Goal: Task Accomplishment & Management: Complete application form

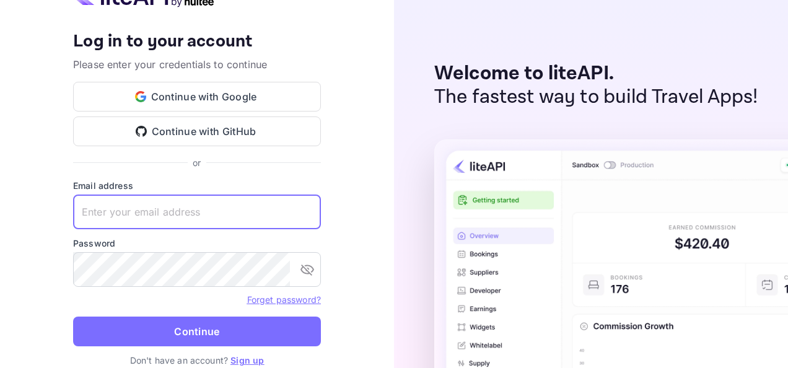
click at [265, 208] on input "text" at bounding box center [197, 211] width 248 height 35
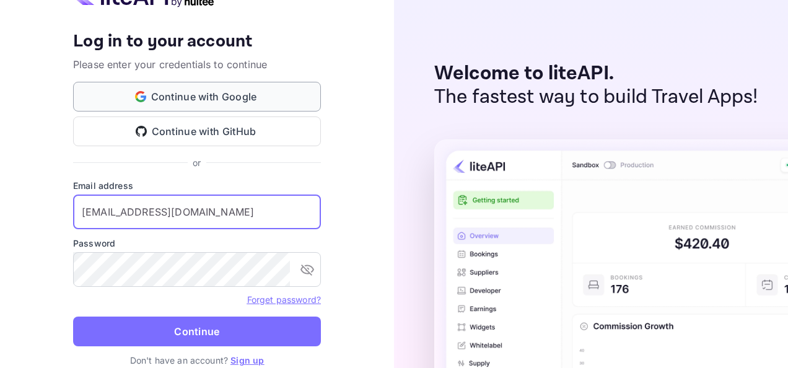
type input "usman@tourismiceland.is"
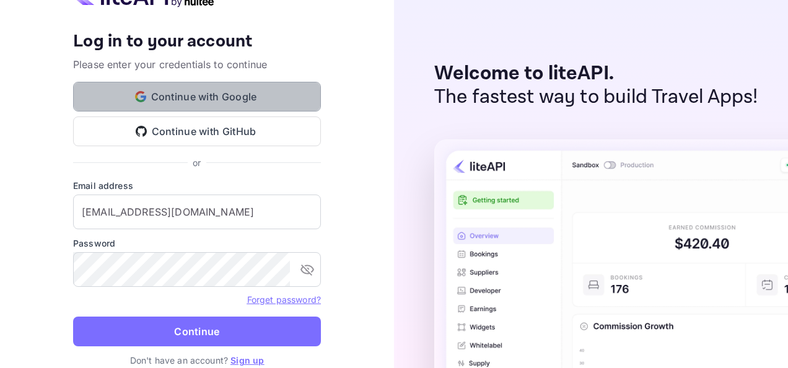
click at [293, 92] on button "Continue with Google" at bounding box center [197, 97] width 248 height 30
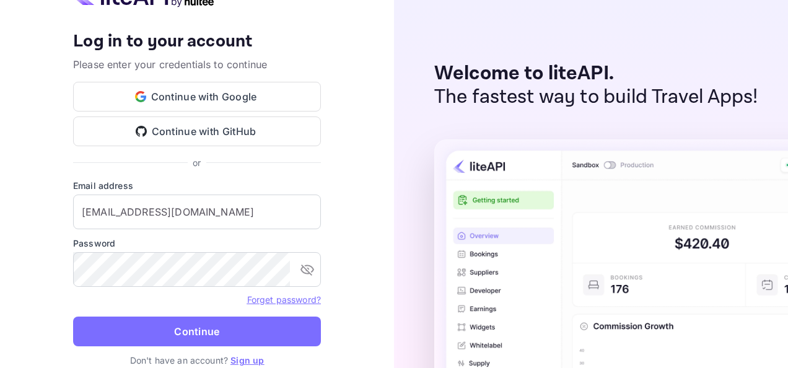
click at [237, 359] on link "Sign up" at bounding box center [246, 360] width 33 height 11
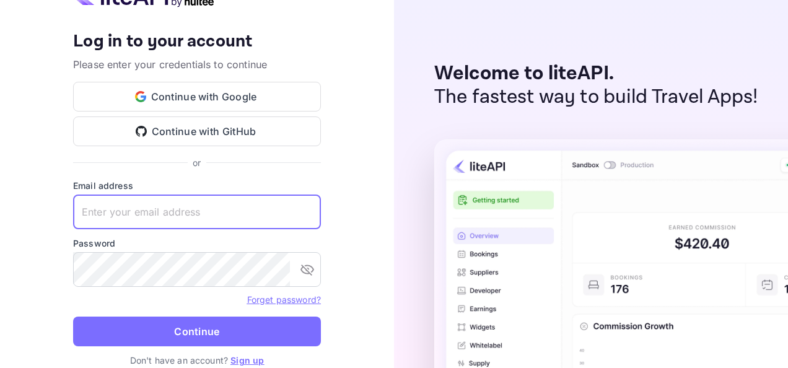
click at [292, 206] on input "text" at bounding box center [197, 211] width 248 height 35
type input "usman@tourismiceland.is"
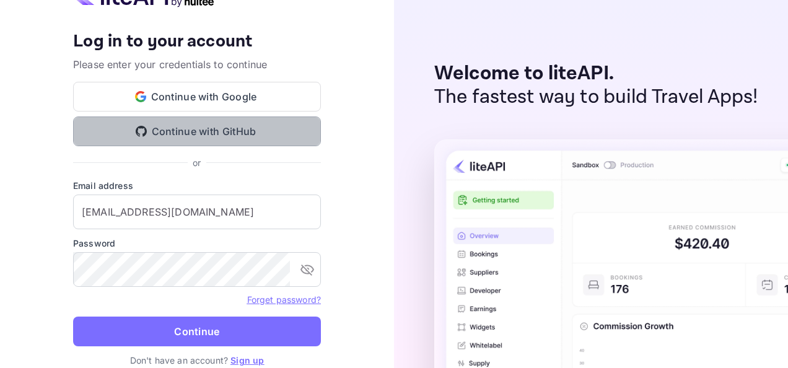
click at [274, 133] on button "Continue with GitHub" at bounding box center [197, 131] width 248 height 30
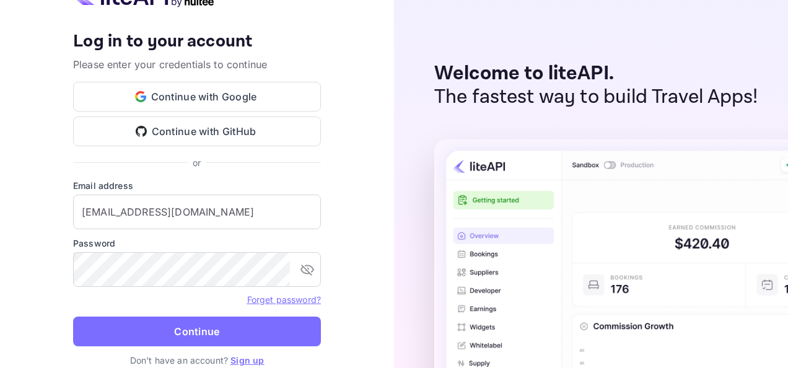
click at [238, 358] on link "Sign up" at bounding box center [246, 360] width 33 height 11
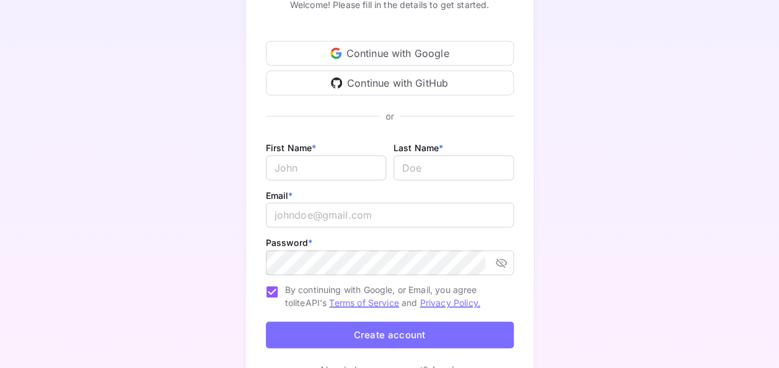
scroll to position [106, 0]
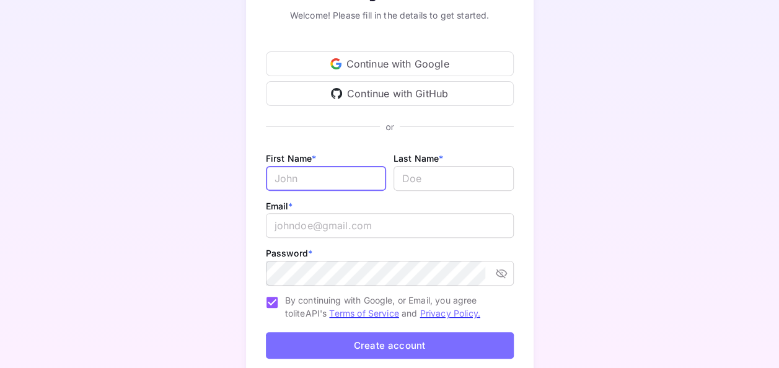
click at [346, 183] on input "Email *" at bounding box center [326, 178] width 120 height 25
type input "hsaan"
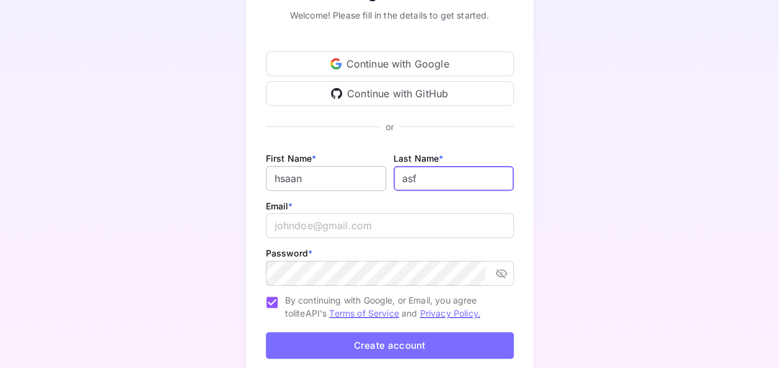
type input "asf"
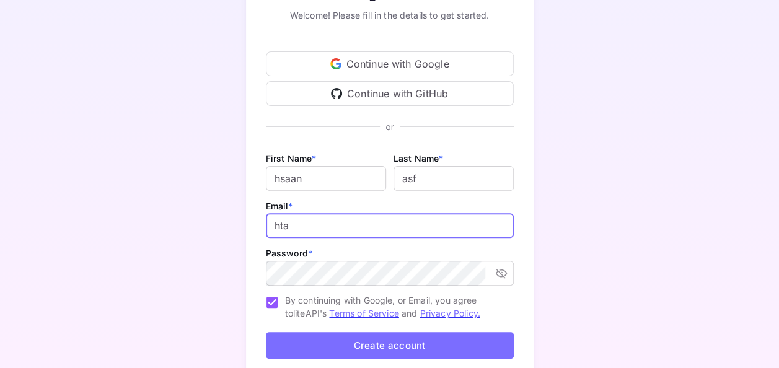
click at [432, 222] on input "hta" at bounding box center [390, 225] width 248 height 25
type input "hassaanasif19988@hotmail.com"
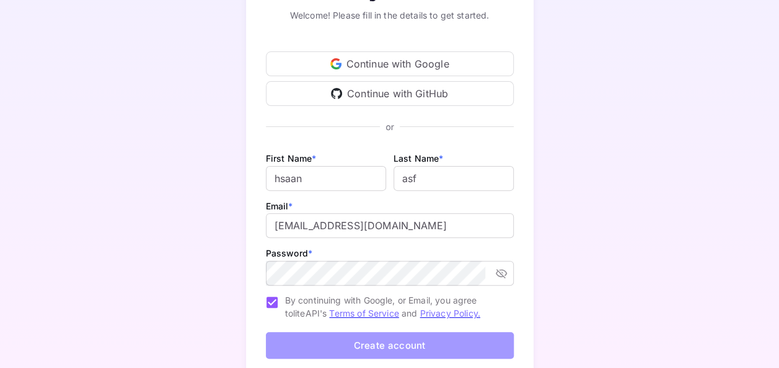
click at [323, 334] on button "Create account" at bounding box center [390, 345] width 248 height 27
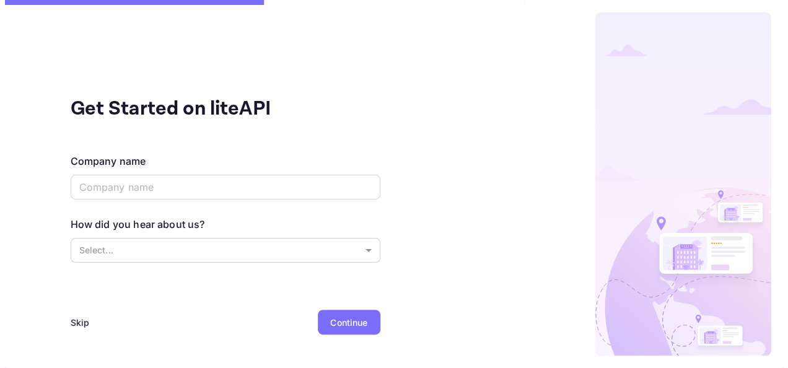
scroll to position [0, 0]
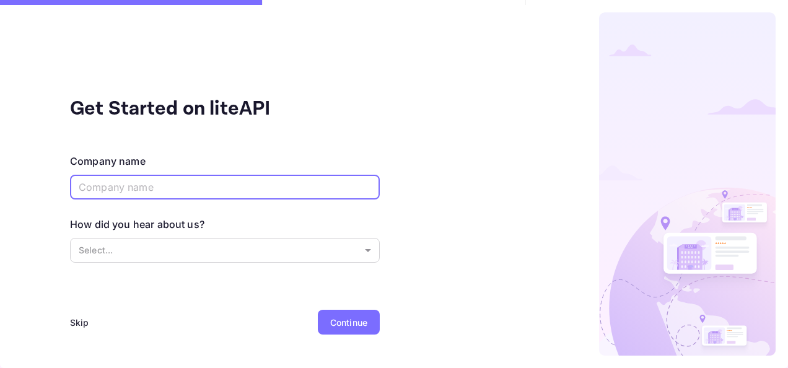
click at [299, 190] on input "text" at bounding box center [225, 187] width 310 height 25
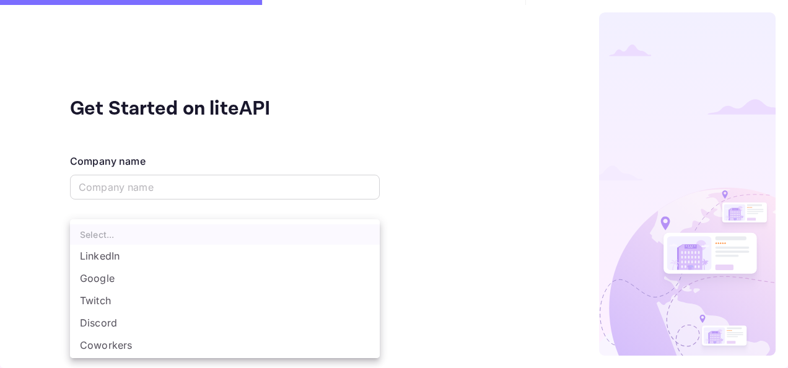
click at [261, 244] on body "Get Started on liteAPI Company name ​ How did you hear about us? Select... ​ Sk…" at bounding box center [394, 184] width 788 height 368
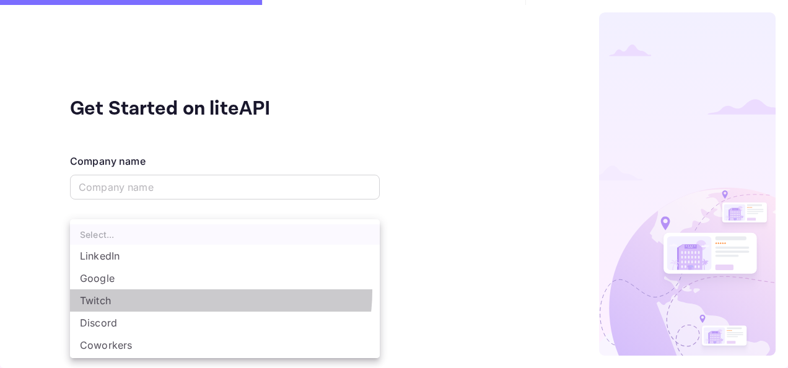
click at [194, 291] on li "Twitch" at bounding box center [225, 300] width 310 height 22
type input "Twitch"
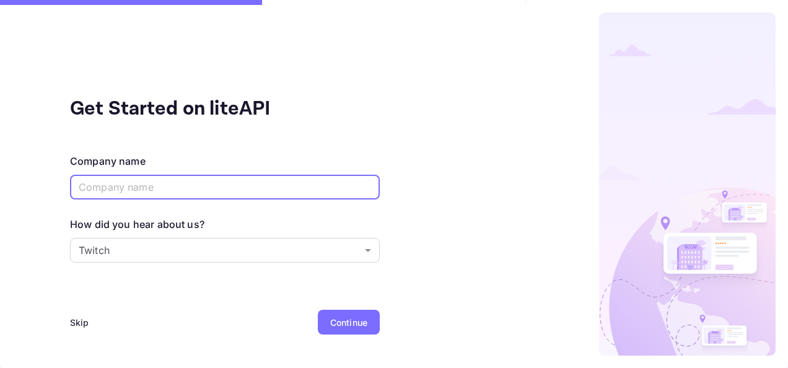
type input "z"
click at [228, 187] on input "z" at bounding box center [225, 187] width 310 height 25
type input "O"
type input "o"
type input "Operationx"
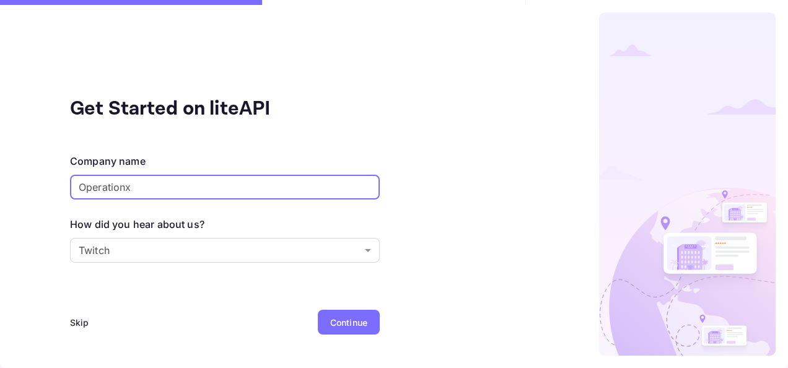
click at [333, 315] on div "Continue" at bounding box center [349, 322] width 62 height 25
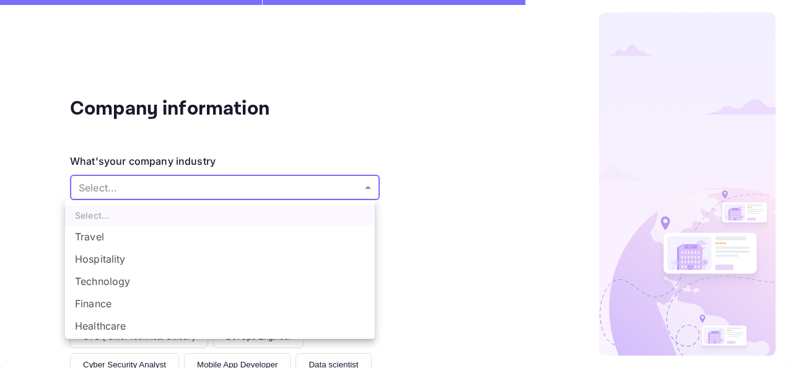
click at [316, 181] on body "Company information What's your company industry Select... ​ What best describe…" at bounding box center [394, 184] width 788 height 368
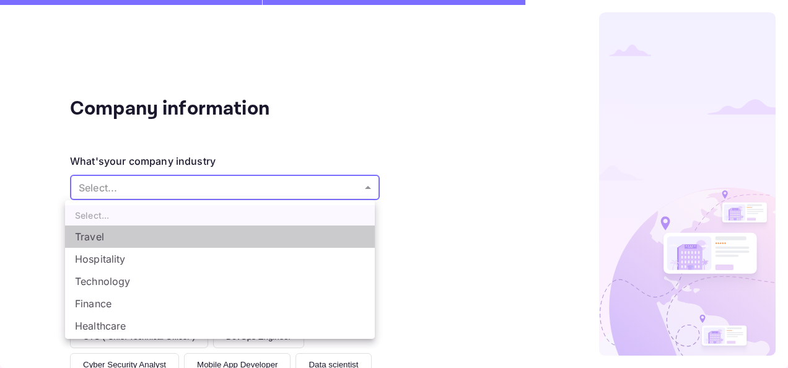
click at [247, 227] on li "Travel" at bounding box center [220, 236] width 310 height 22
type input "Travel"
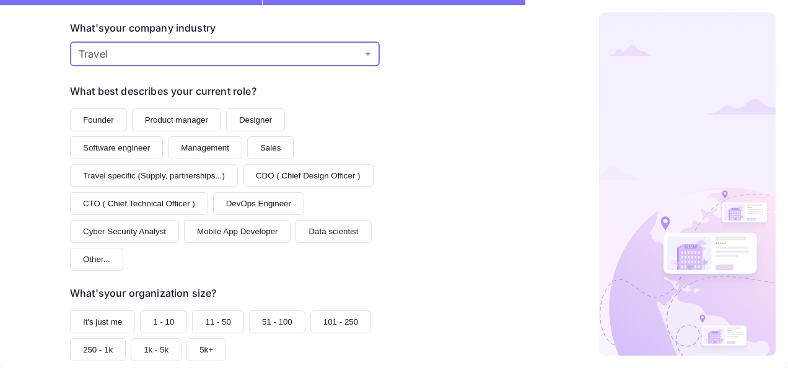
scroll to position [134, 0]
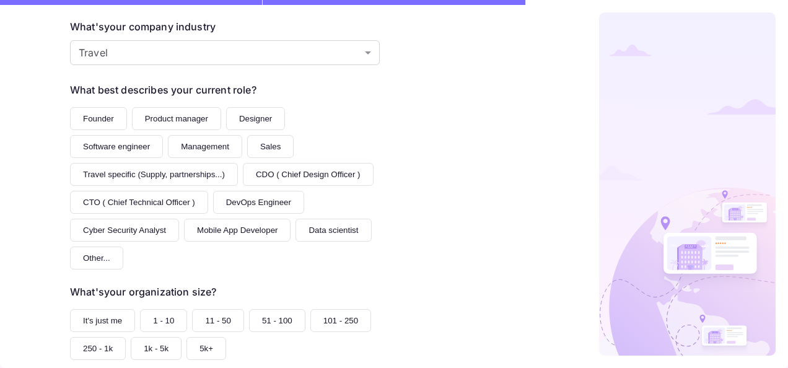
click at [237, 119] on button "Designer" at bounding box center [255, 118] width 59 height 23
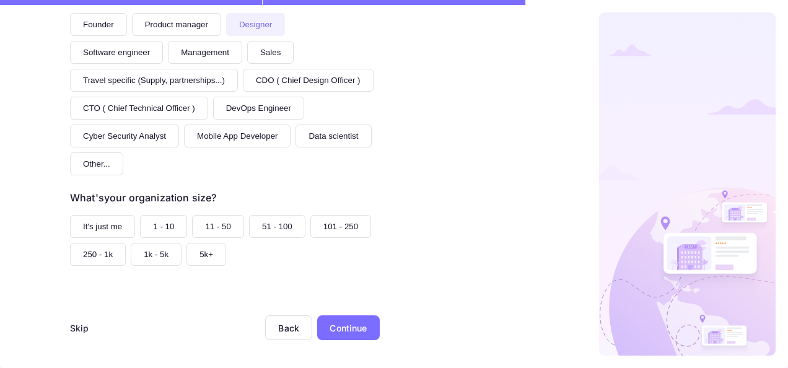
click at [114, 215] on button "It's just me" at bounding box center [102, 226] width 65 height 23
click at [168, 217] on button "1 - 10" at bounding box center [163, 226] width 47 height 23
click at [330, 328] on div "Continue" at bounding box center [348, 327] width 37 height 13
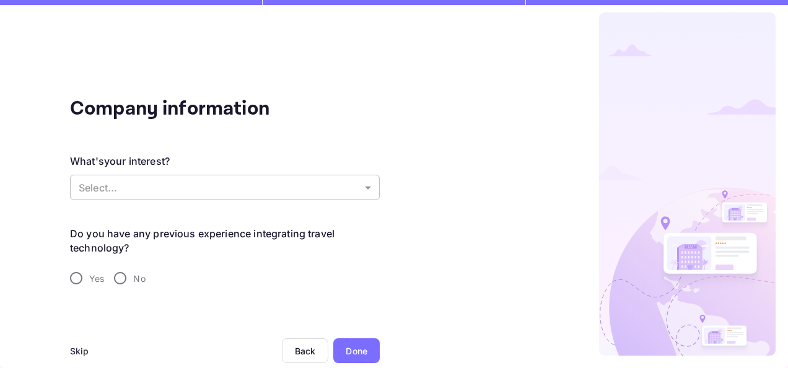
click at [311, 197] on body "Company information What's your interest? Select... ​ Do you have any previous …" at bounding box center [394, 184] width 788 height 368
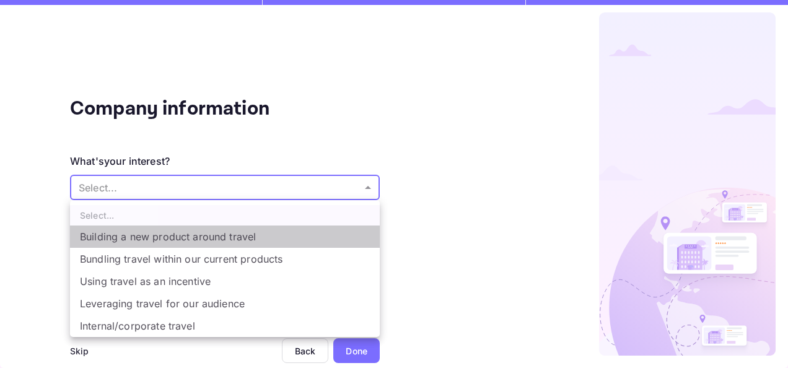
click at [282, 242] on li "Building a new product around travel" at bounding box center [225, 236] width 310 height 22
type input "Building a new product around travel"
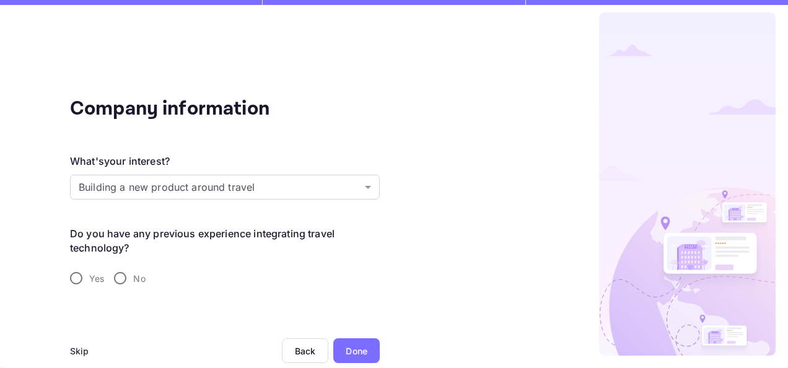
click at [90, 277] on span "Yes" at bounding box center [96, 278] width 15 height 13
click at [89, 277] on input "Yes" at bounding box center [76, 278] width 26 height 26
radio input "true"
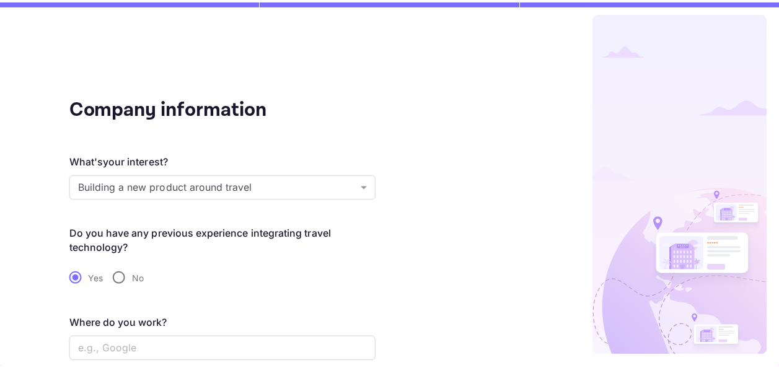
scroll to position [66, 0]
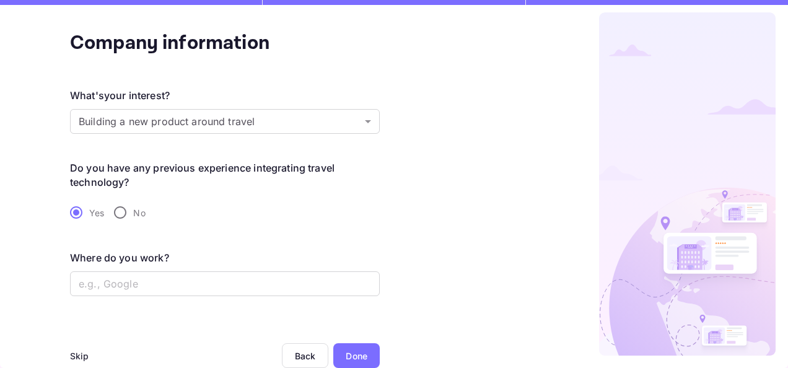
click at [346, 346] on div "Done" at bounding box center [356, 355] width 46 height 25
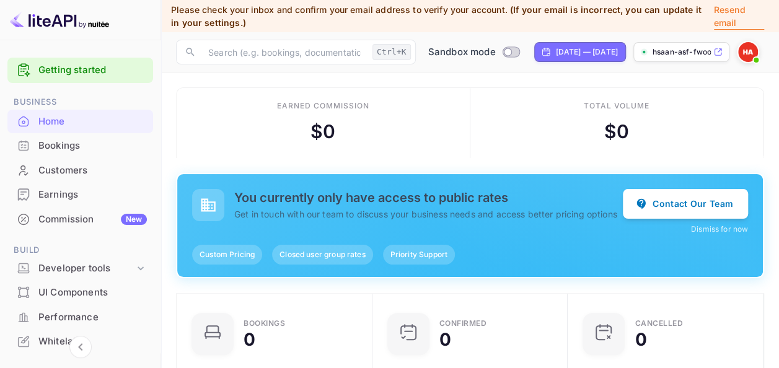
scroll to position [191, 179]
click at [721, 7] on p "Resend email" at bounding box center [739, 16] width 51 height 27
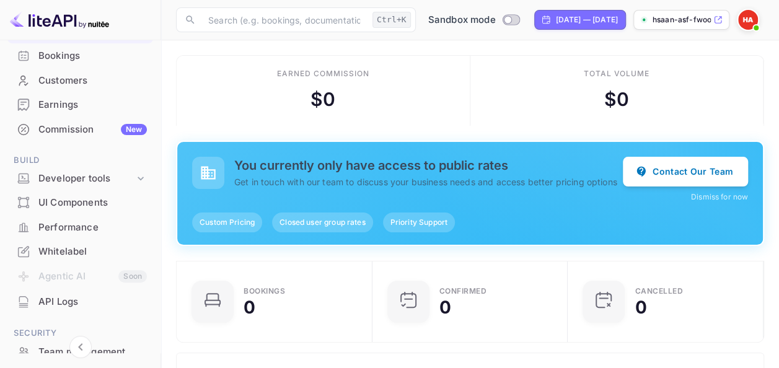
scroll to position [90, 0]
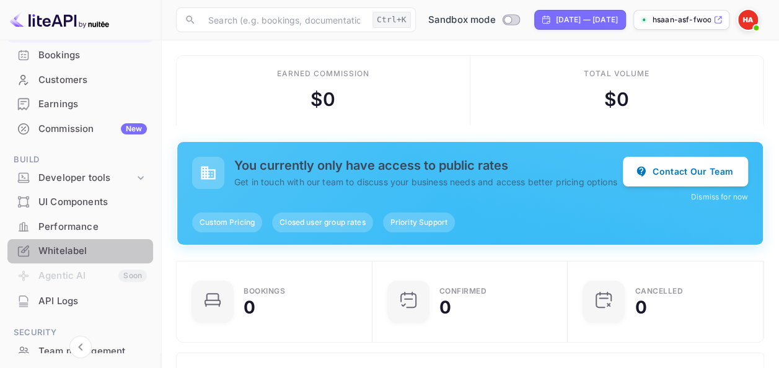
click at [97, 256] on div "Whitelabel" at bounding box center [92, 251] width 108 height 14
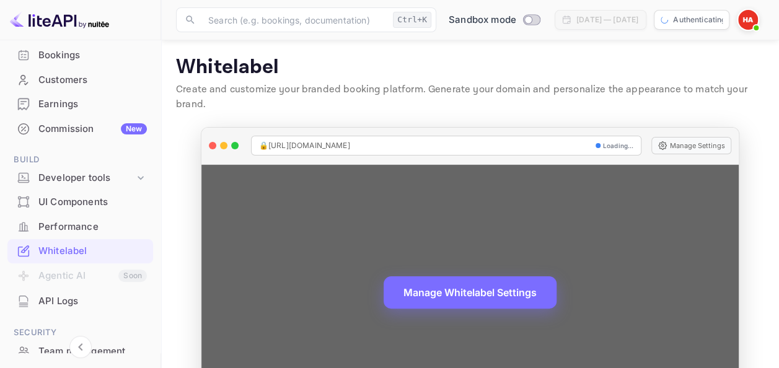
scroll to position [68, 0]
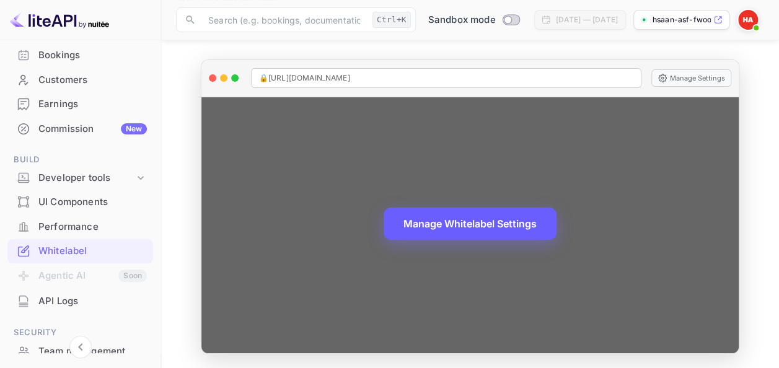
click at [409, 219] on button "Manage Whitelabel Settings" at bounding box center [469, 224] width 173 height 32
